Goal: Book appointment/travel/reservation

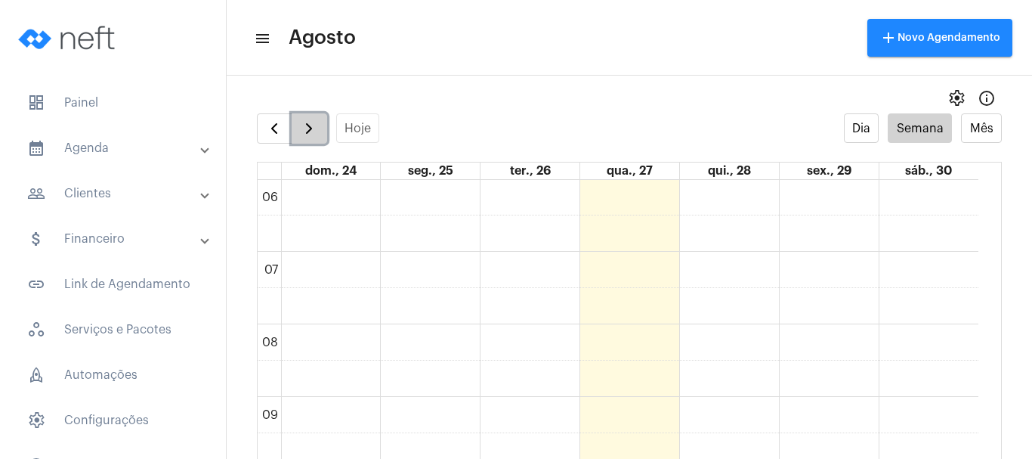
click at [322, 134] on button "button" at bounding box center [310, 128] width 36 height 30
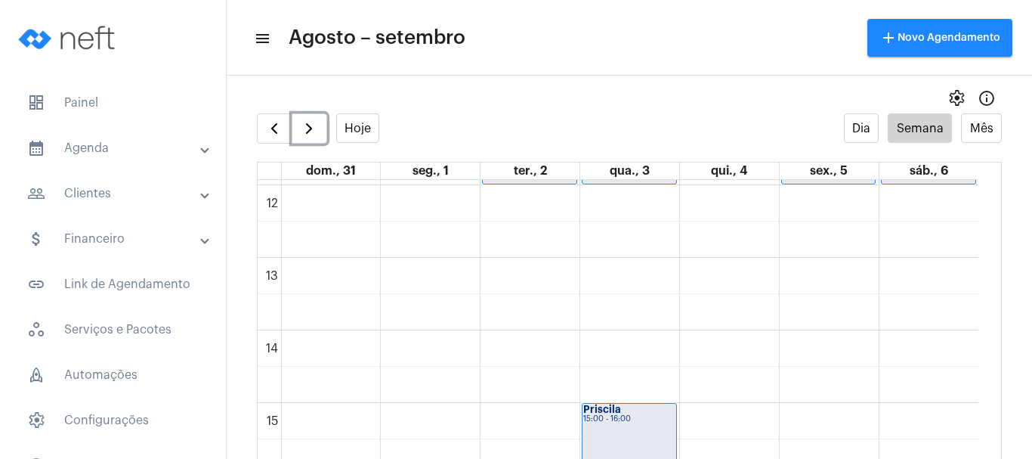
scroll to position [889, 0]
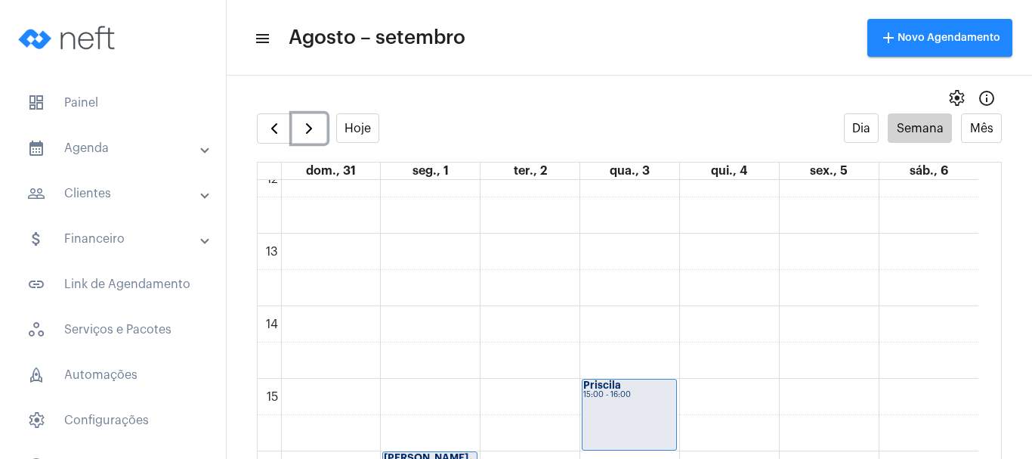
click at [426, 385] on div "00 01 02 03 04 05 06 07 08 09 10 11 12 13 14 15 16 17 18 19 20 21 22 23 [PERSON…" at bounding box center [618, 161] width 721 height 1741
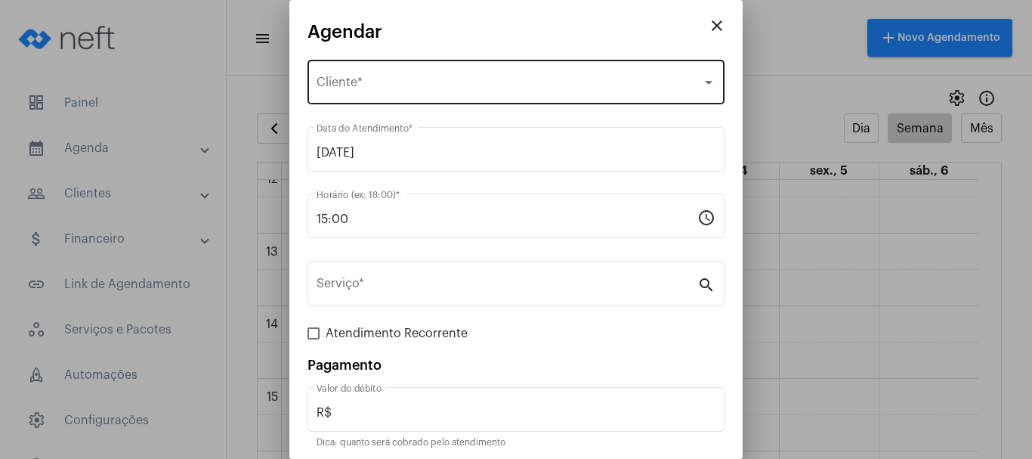
click at [705, 82] on div at bounding box center [709, 83] width 8 height 4
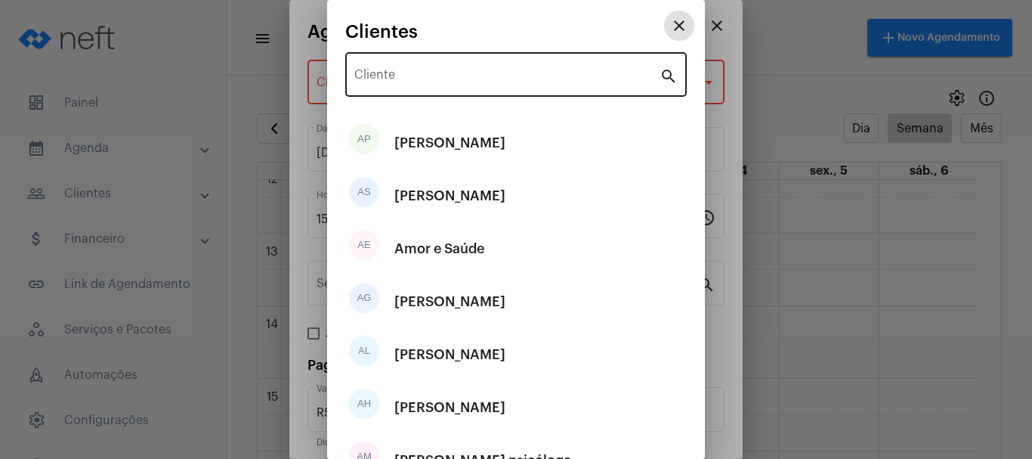
click at [418, 85] on div "Cliente" at bounding box center [506, 73] width 305 height 48
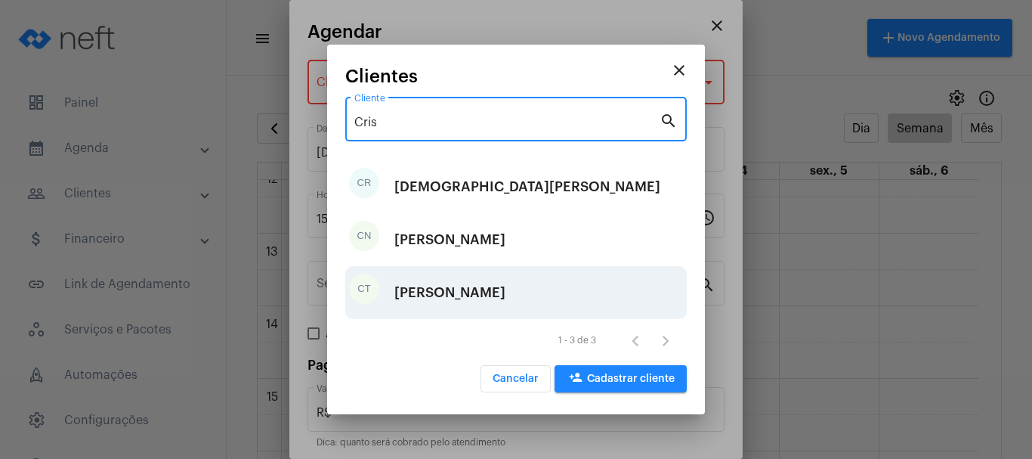
type input "Cris"
click at [479, 286] on div "[PERSON_NAME]" at bounding box center [449, 292] width 111 height 45
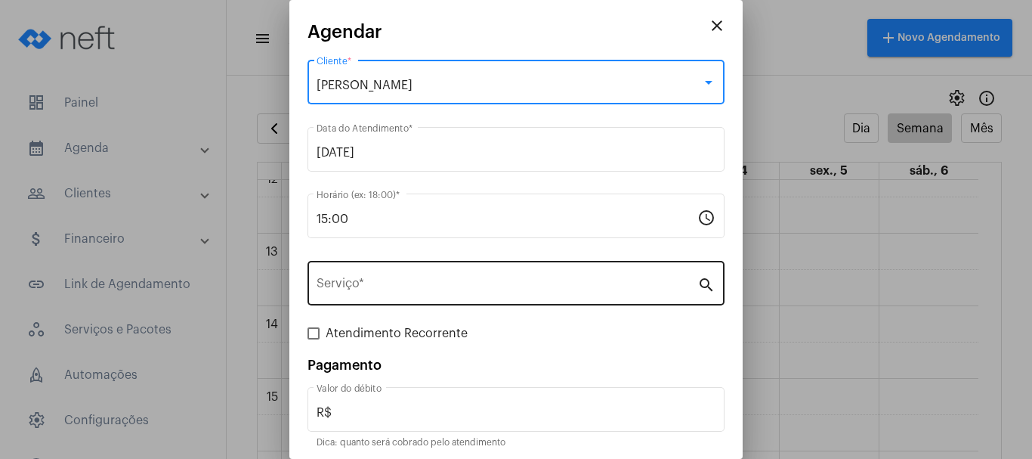
click at [497, 286] on input "Serviço *" at bounding box center [507, 287] width 381 height 14
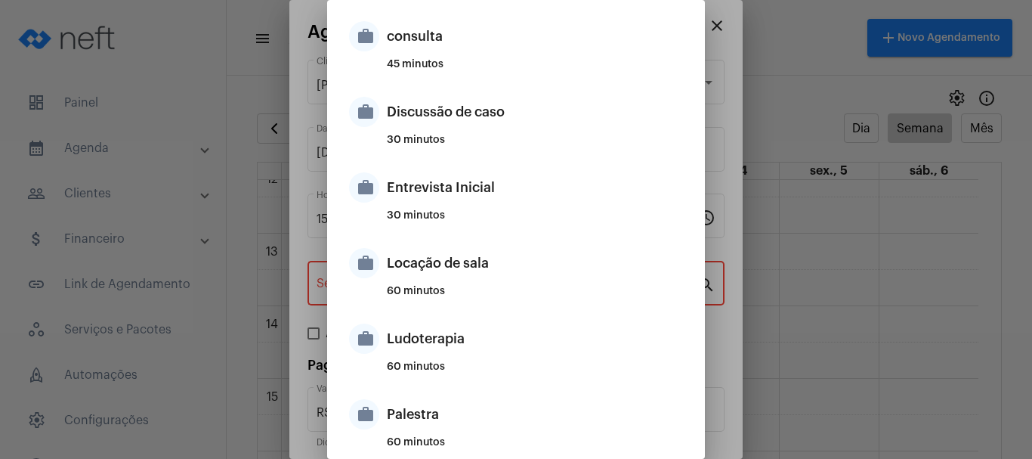
scroll to position [453, 0]
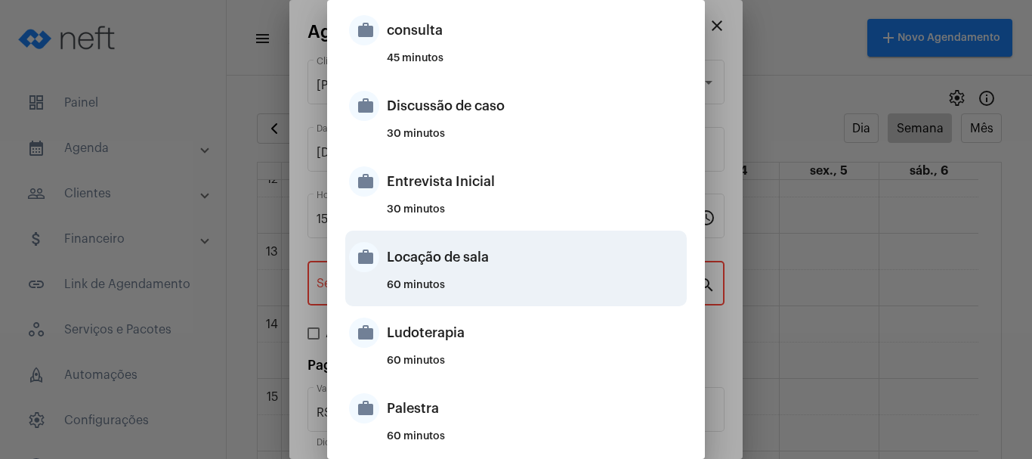
click at [413, 251] on div "Locação de sala" at bounding box center [535, 256] width 296 height 45
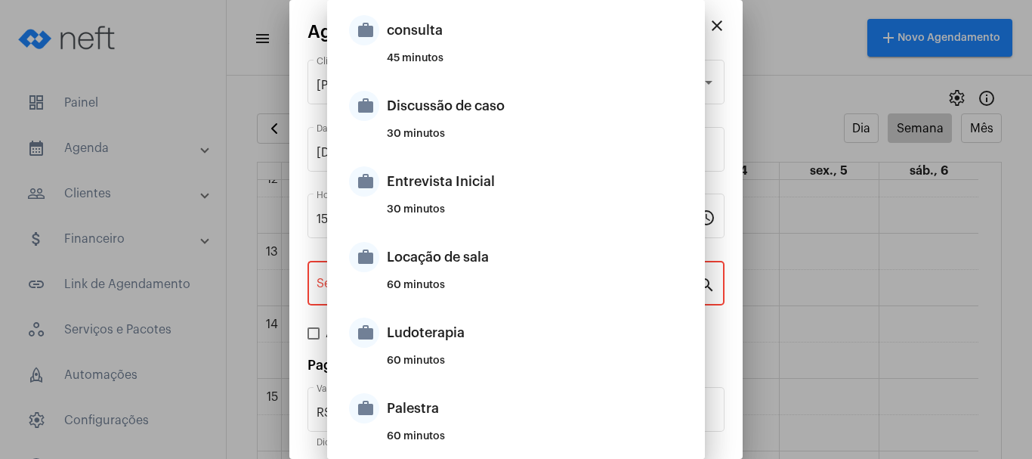
type input "Locação de sala"
type input "R$ 40"
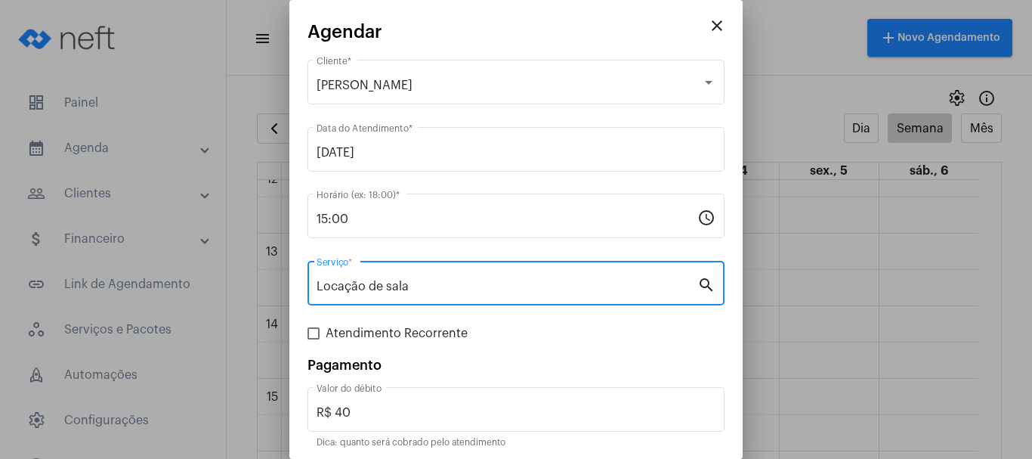
scroll to position [57, 0]
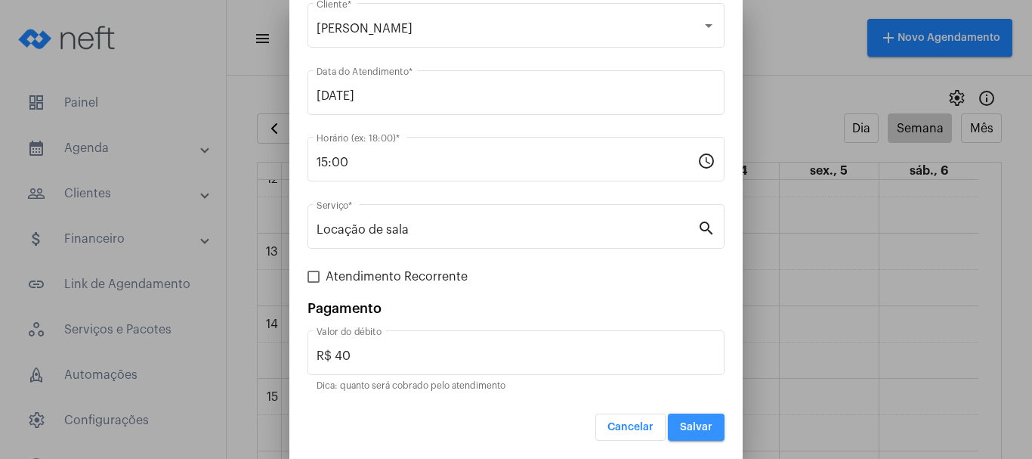
click at [673, 432] on button "Salvar" at bounding box center [696, 426] width 57 height 27
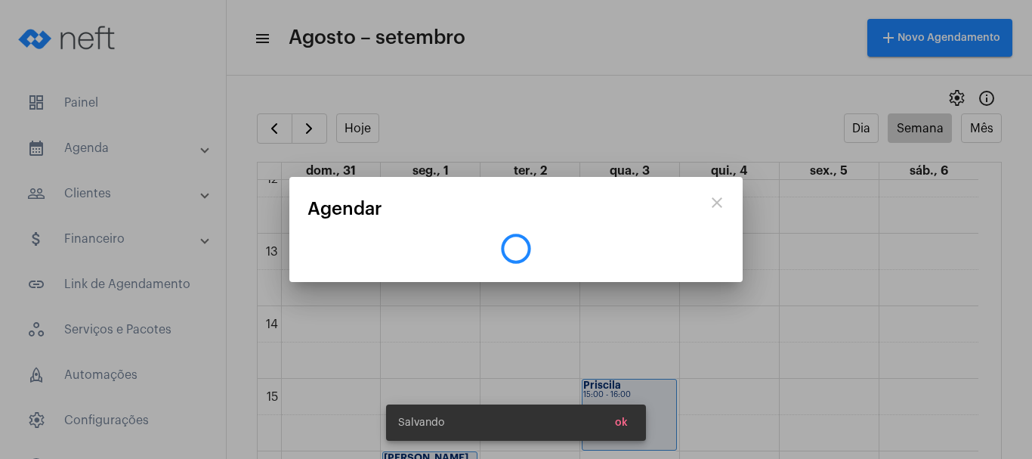
scroll to position [0, 0]
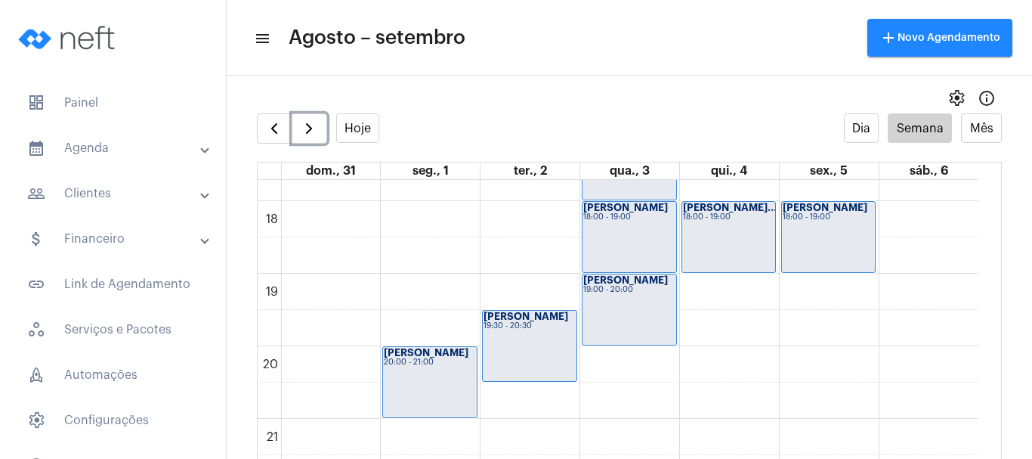
scroll to position [1281, 0]
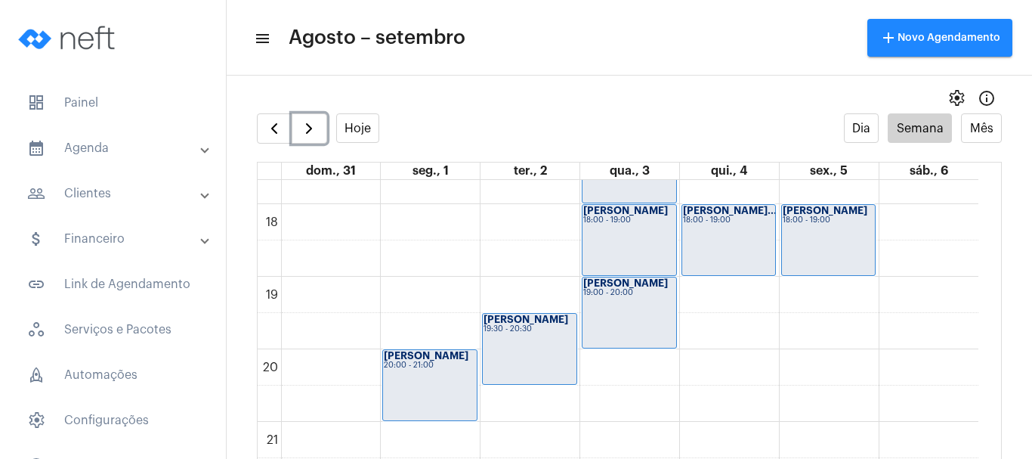
click at [431, 390] on div "[PERSON_NAME] 20:00 - 21:00" at bounding box center [430, 385] width 94 height 70
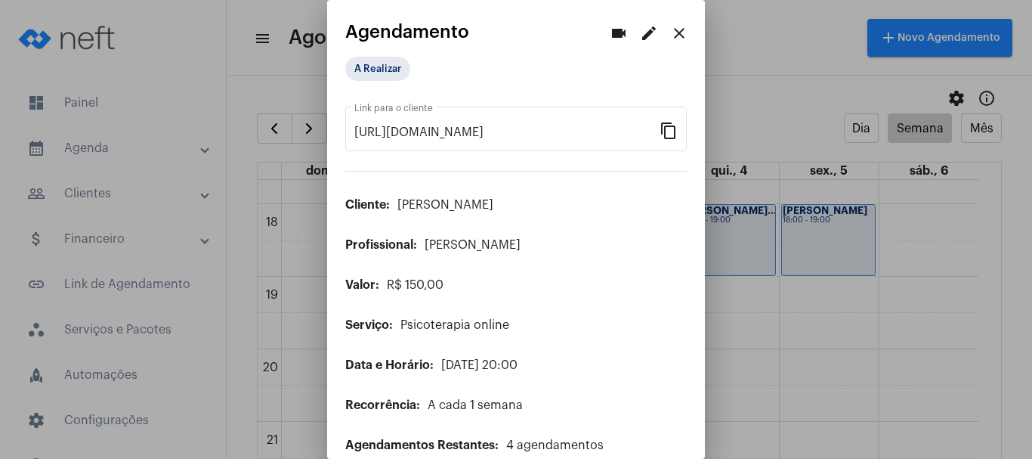
click at [670, 34] on mat-icon "close" at bounding box center [679, 33] width 18 height 18
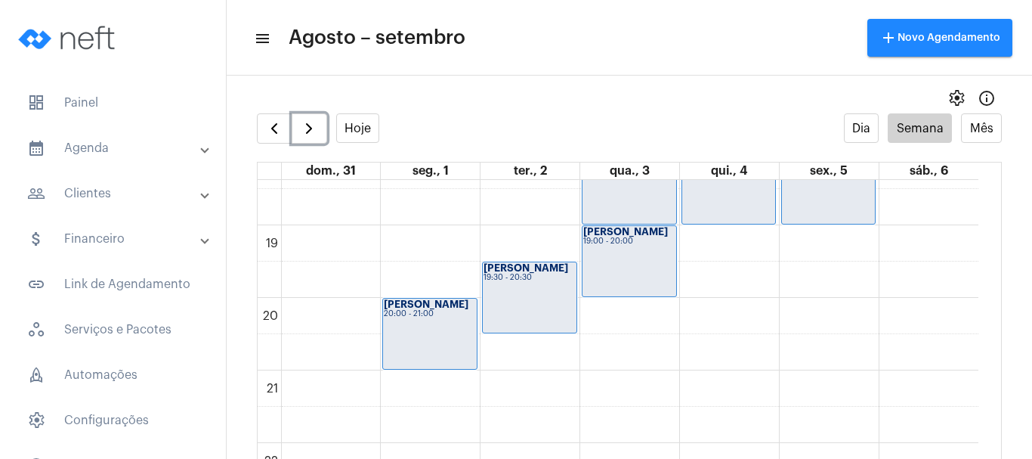
scroll to position [1357, 0]
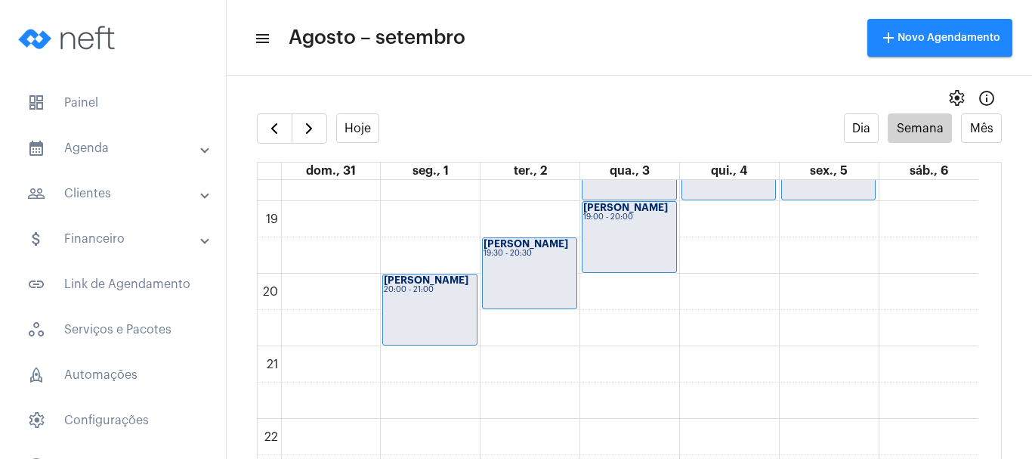
click at [922, 42] on span "add Novo Agendamento" at bounding box center [939, 37] width 121 height 11
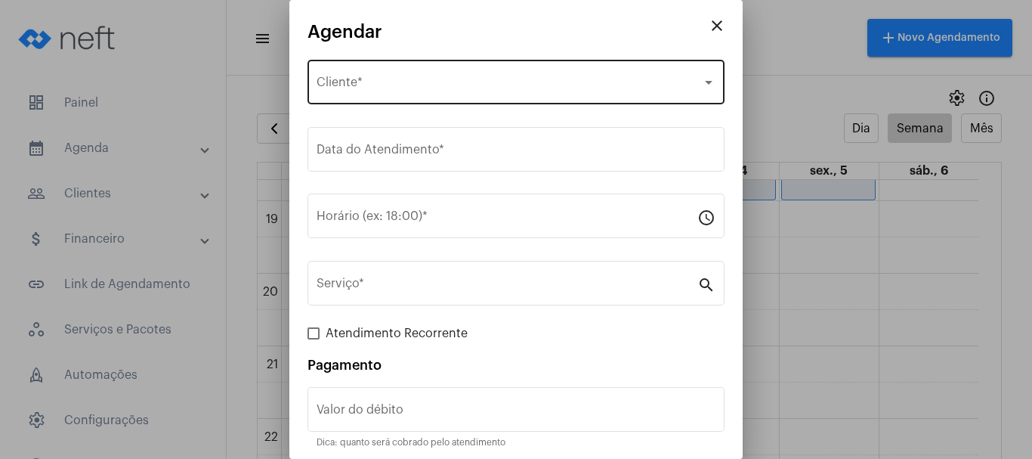
click at [702, 79] on div at bounding box center [709, 82] width 14 height 12
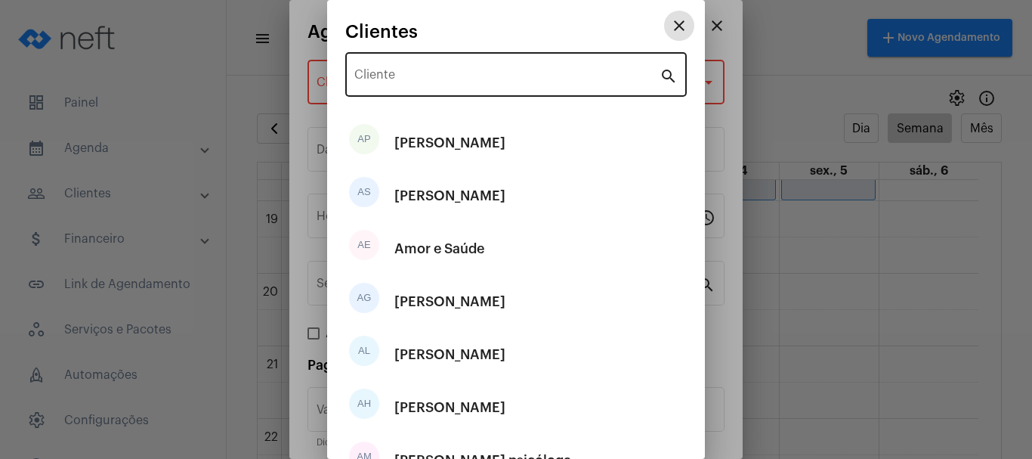
click at [388, 75] on input "Cliente" at bounding box center [506, 78] width 305 height 14
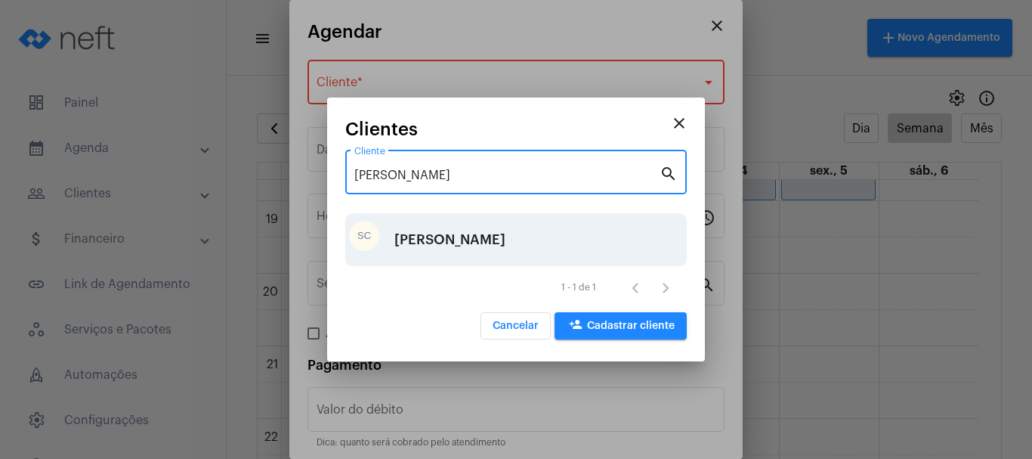
type input "[PERSON_NAME]"
click at [439, 235] on div "[PERSON_NAME]" at bounding box center [449, 239] width 111 height 45
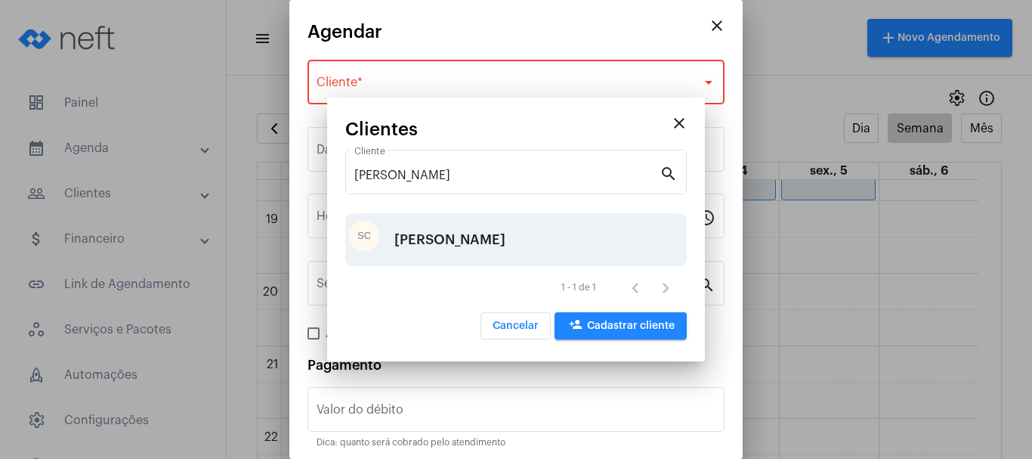
type input "R$"
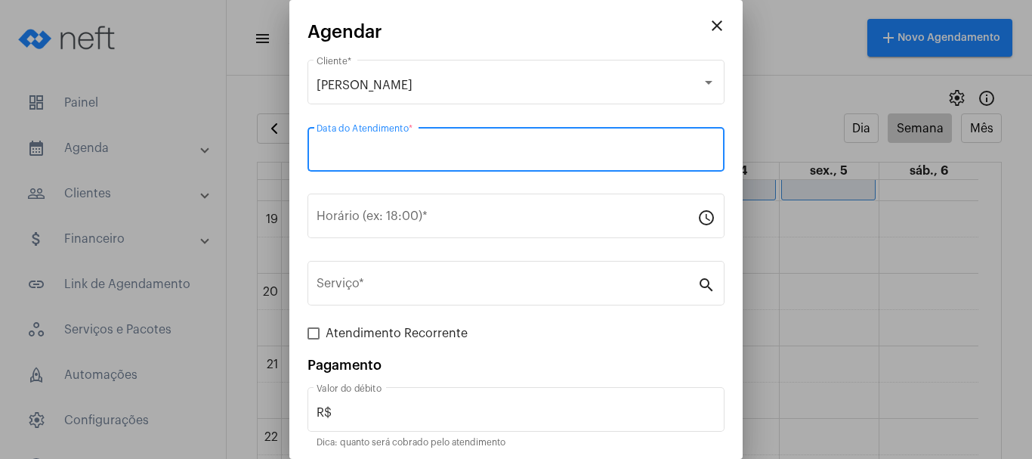
click at [452, 156] on input "Data do Atendimento *" at bounding box center [516, 153] width 399 height 14
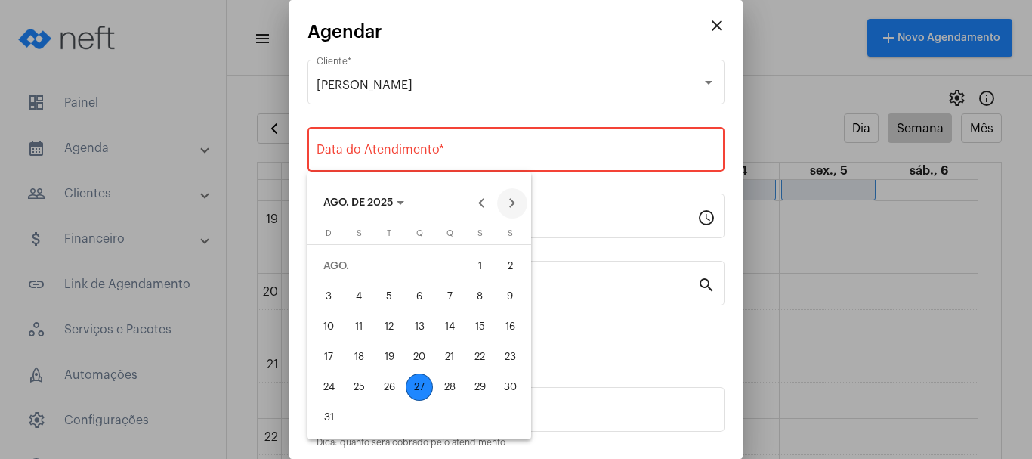
click at [510, 204] on button "Next month" at bounding box center [512, 203] width 30 height 30
click at [355, 295] on div "1" at bounding box center [358, 296] width 27 height 27
type input "[DATE]"
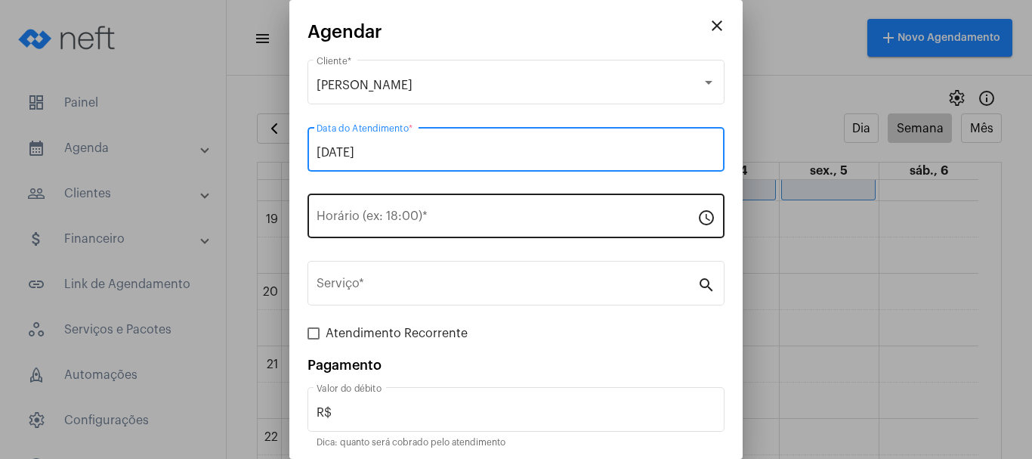
click at [464, 218] on input "Horário (ex: 18:00) *" at bounding box center [507, 219] width 381 height 14
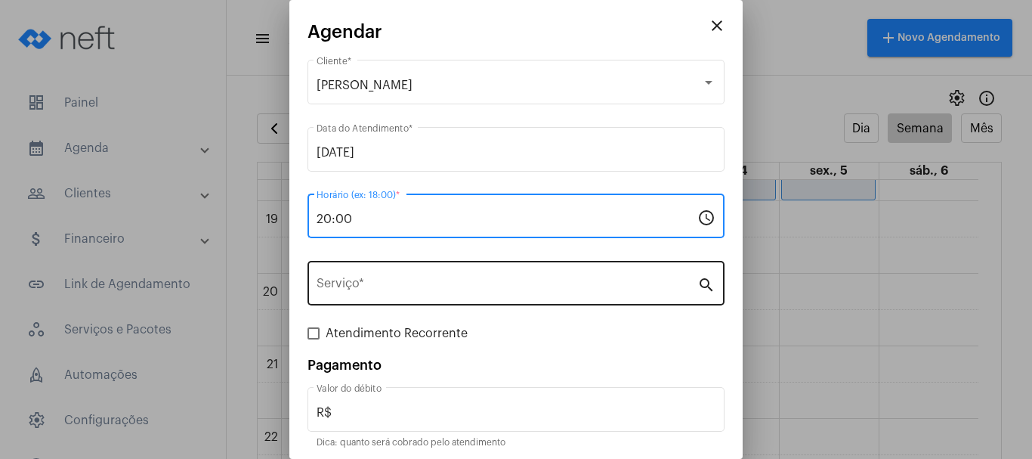
type input "20:00"
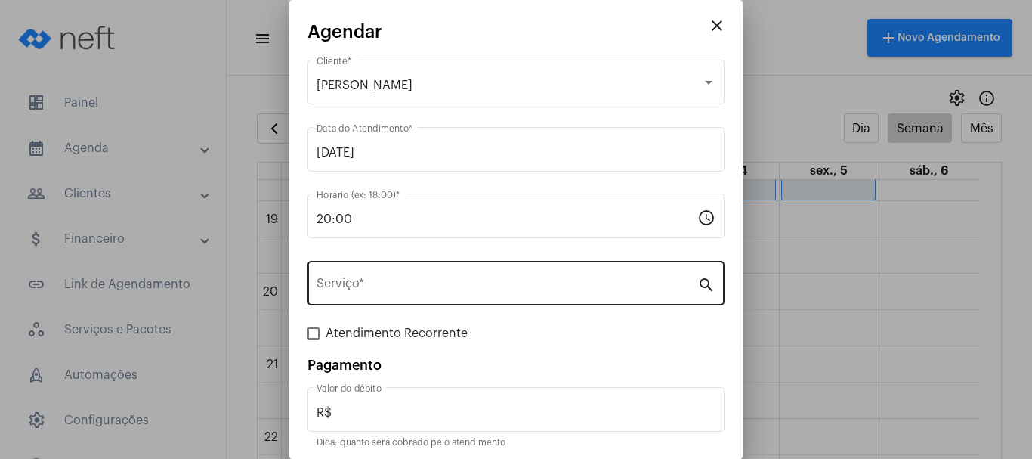
click at [457, 298] on div "Serviço *" at bounding box center [507, 282] width 381 height 48
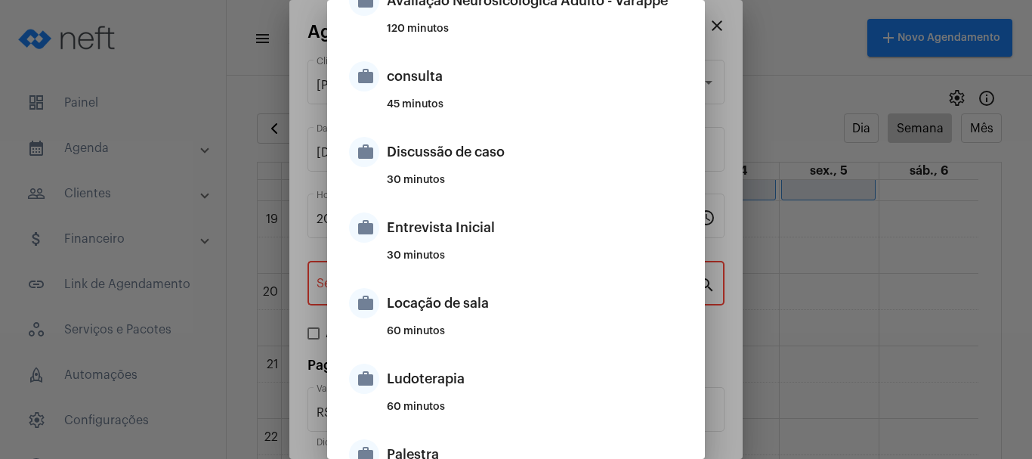
scroll to position [453, 0]
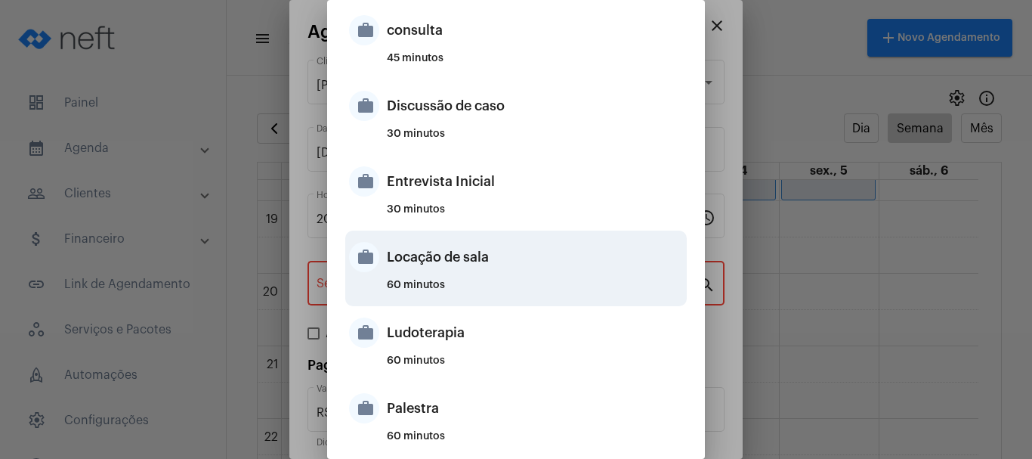
click at [395, 274] on div "Locação de sala" at bounding box center [535, 256] width 296 height 45
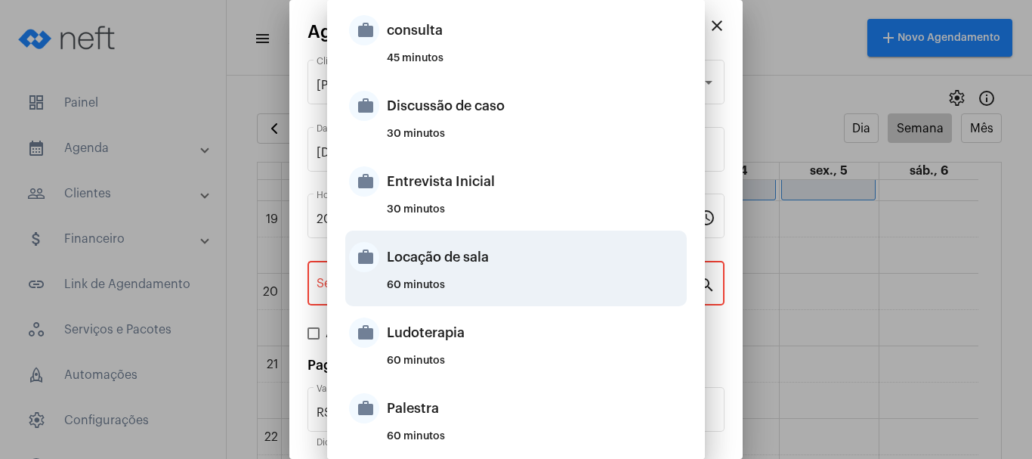
type input "Locação de sala"
type input "R$ 40"
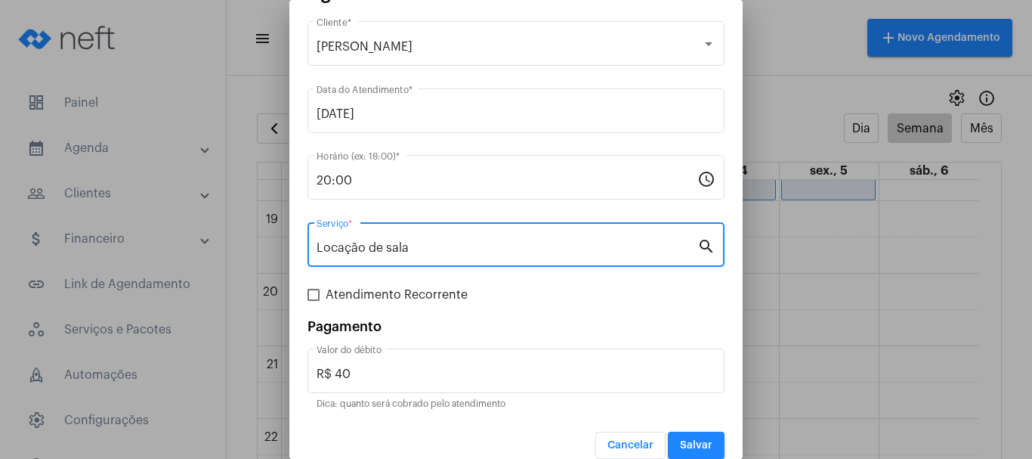
scroll to position [57, 0]
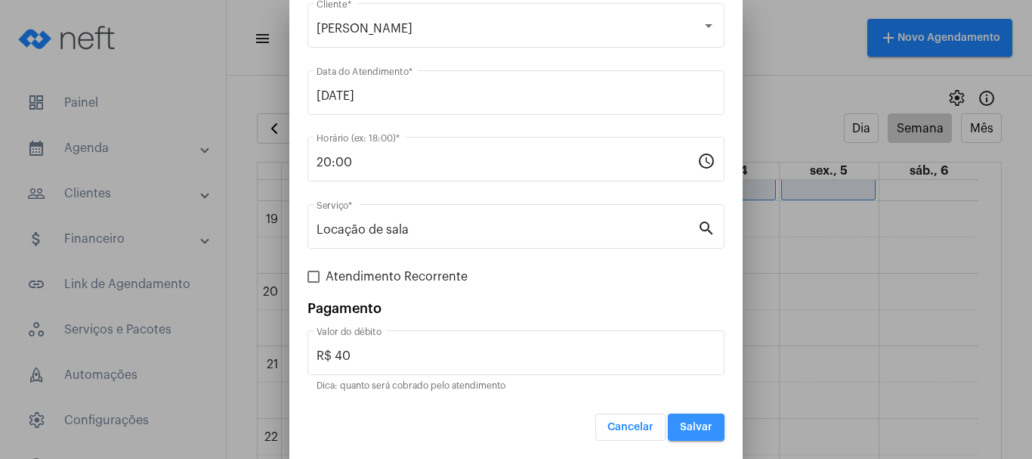
click at [690, 430] on span "Salvar" at bounding box center [696, 427] width 32 height 11
